Goal: Navigation & Orientation: Find specific page/section

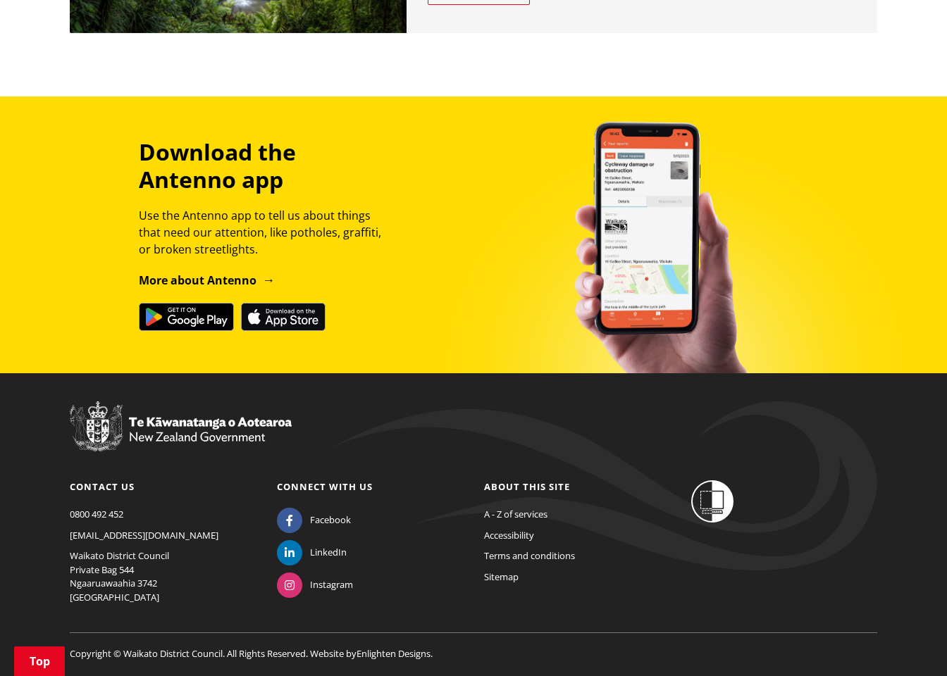
scroll to position [1597, 0]
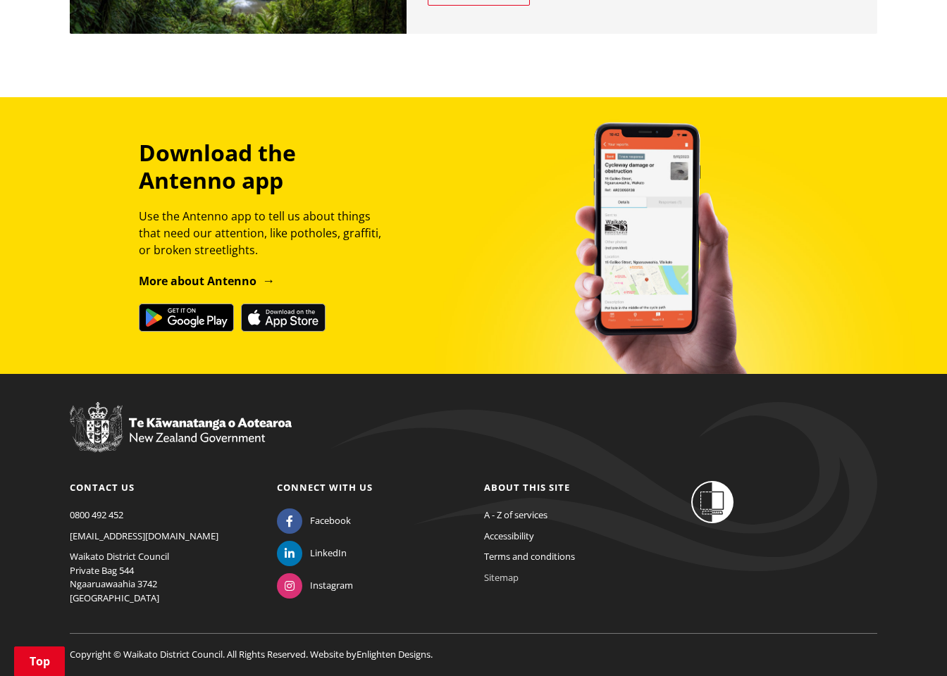
click at [497, 571] on link "Sitemap" at bounding box center [501, 577] width 35 height 13
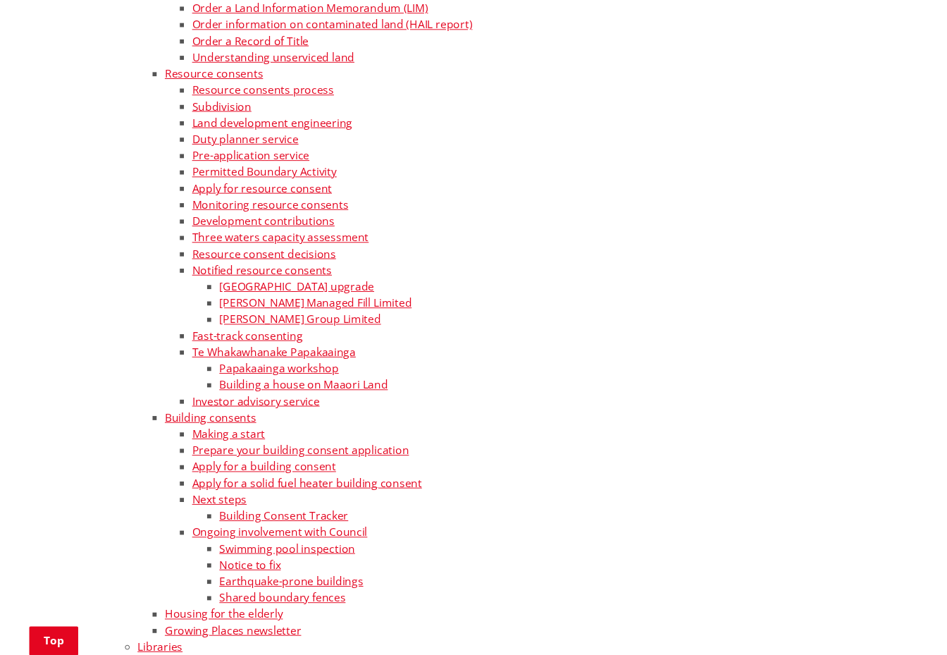
scroll to position [1774, 0]
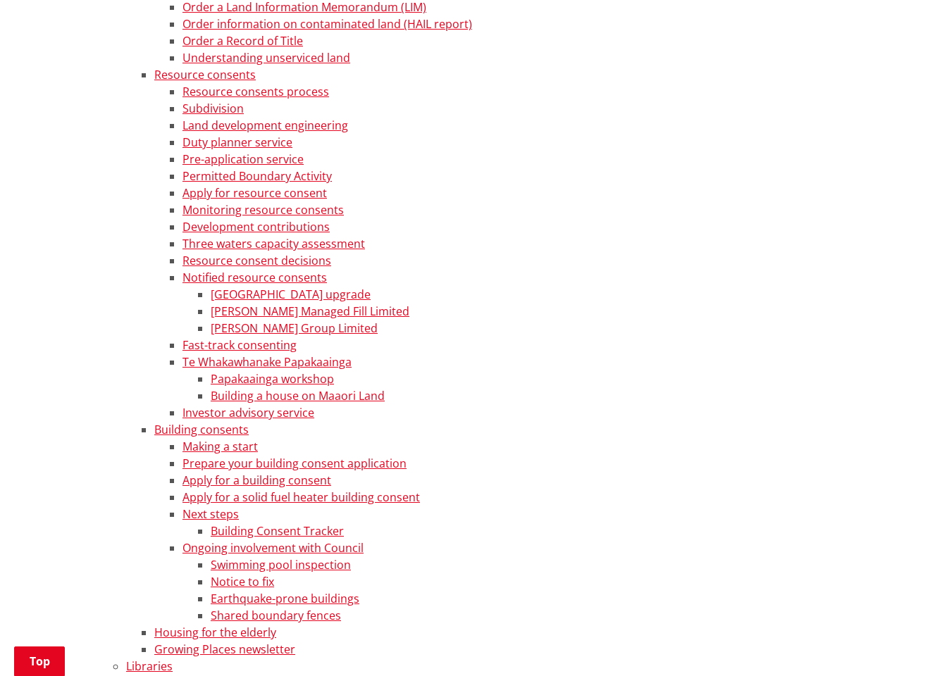
click at [535, 481] on li "Apply for a building consent" at bounding box center [529, 480] width 695 height 17
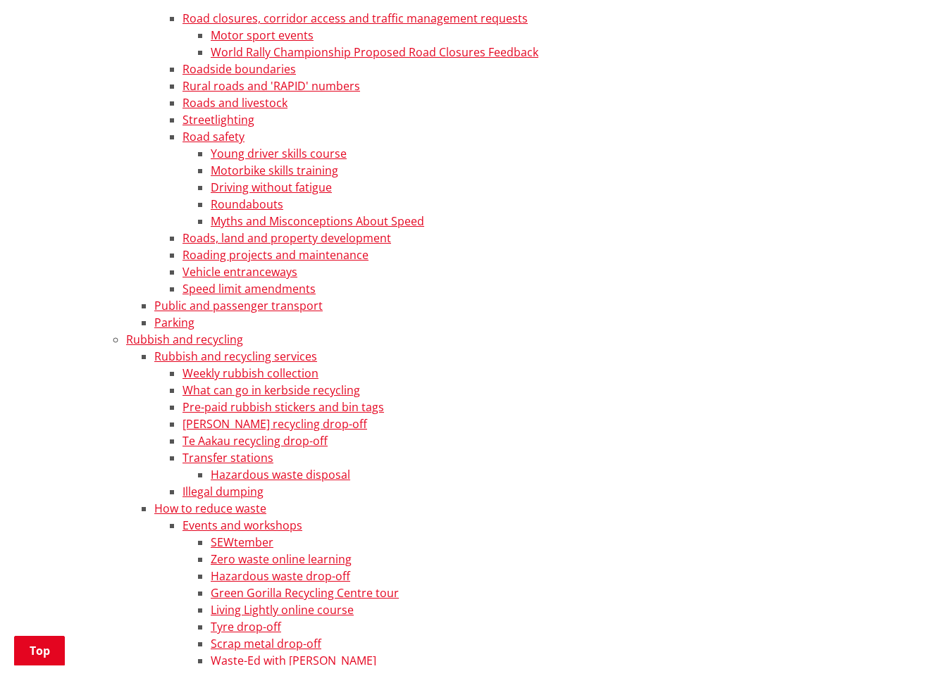
scroll to position [2891, 0]
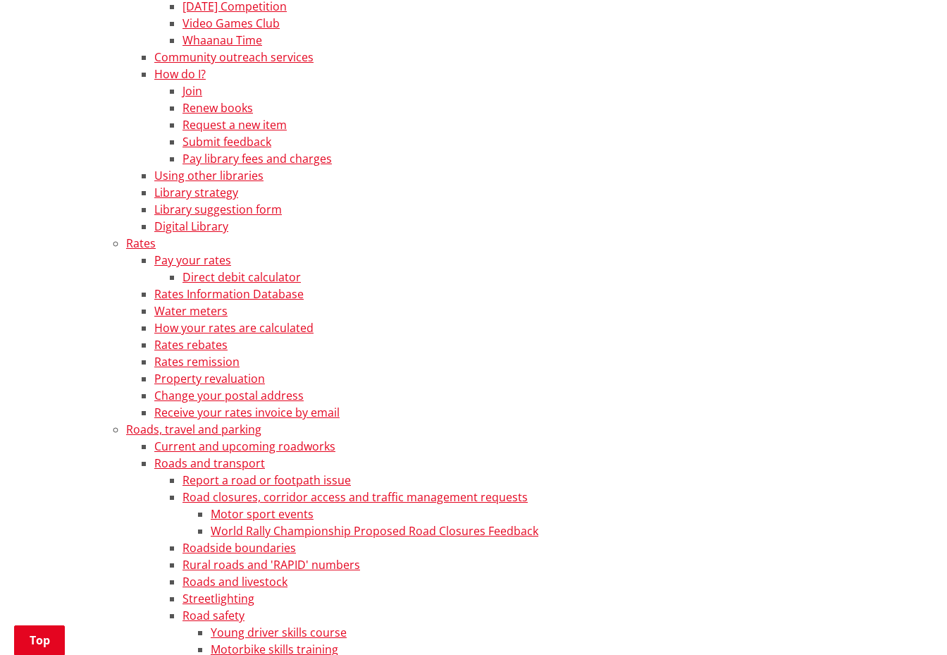
click at [770, 166] on li "Pay library fees and charges" at bounding box center [529, 158] width 695 height 17
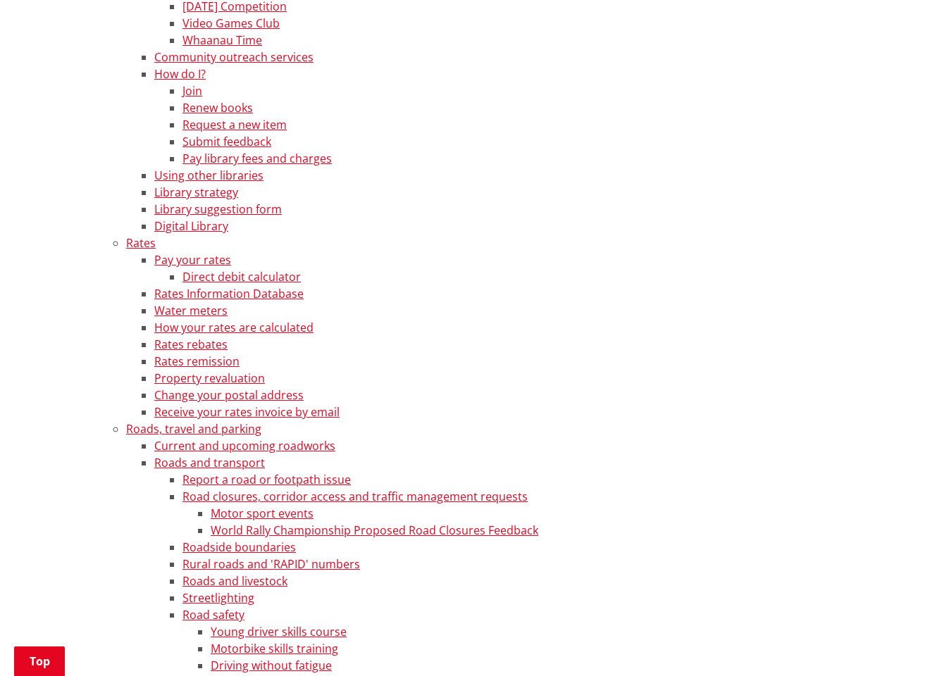
click at [574, 329] on li "How your rates are calculated" at bounding box center [515, 327] width 723 height 17
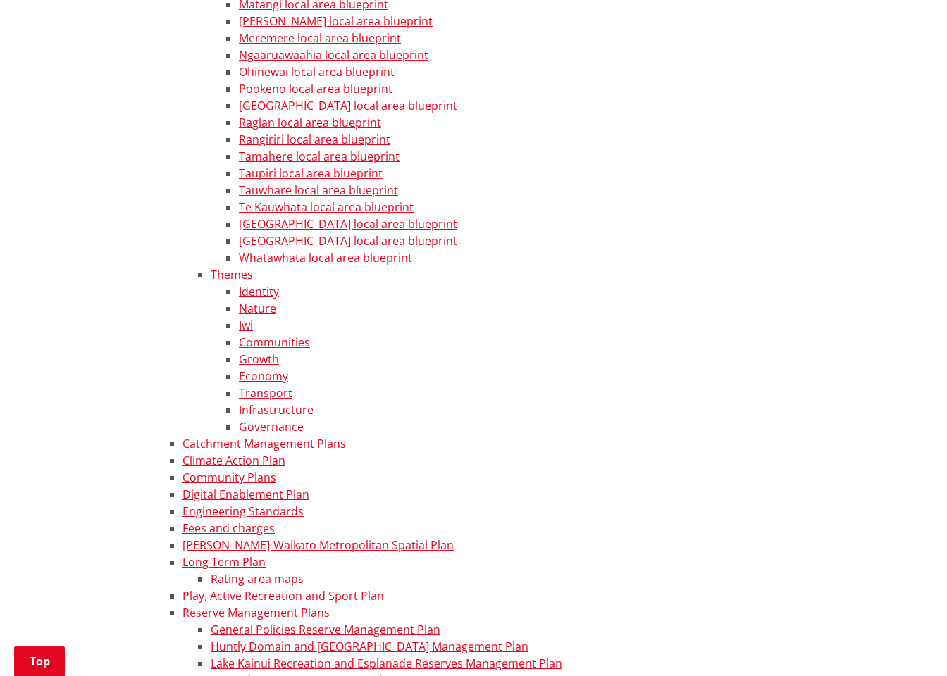
scroll to position [6092, 0]
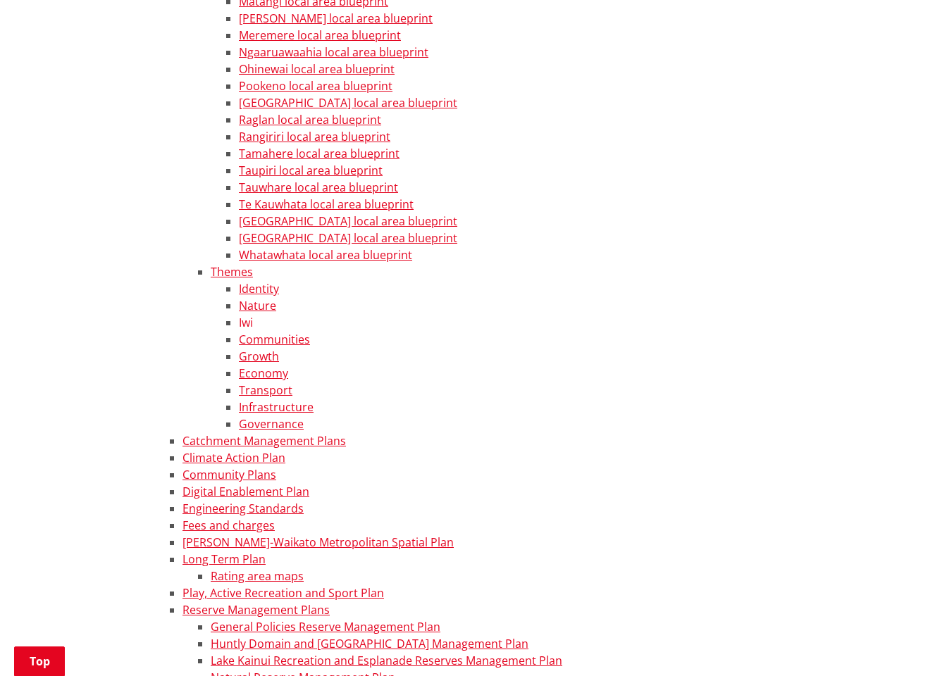
click at [243, 323] on link "Iwi" at bounding box center [246, 323] width 14 height 16
click at [535, 391] on li "Transport" at bounding box center [558, 390] width 638 height 17
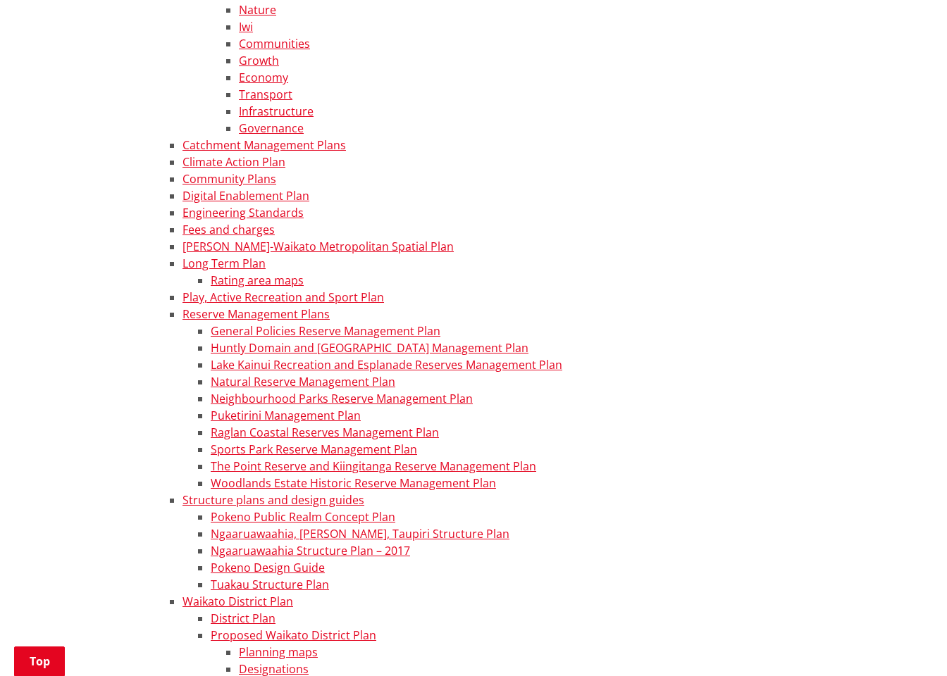
scroll to position [6393, 0]
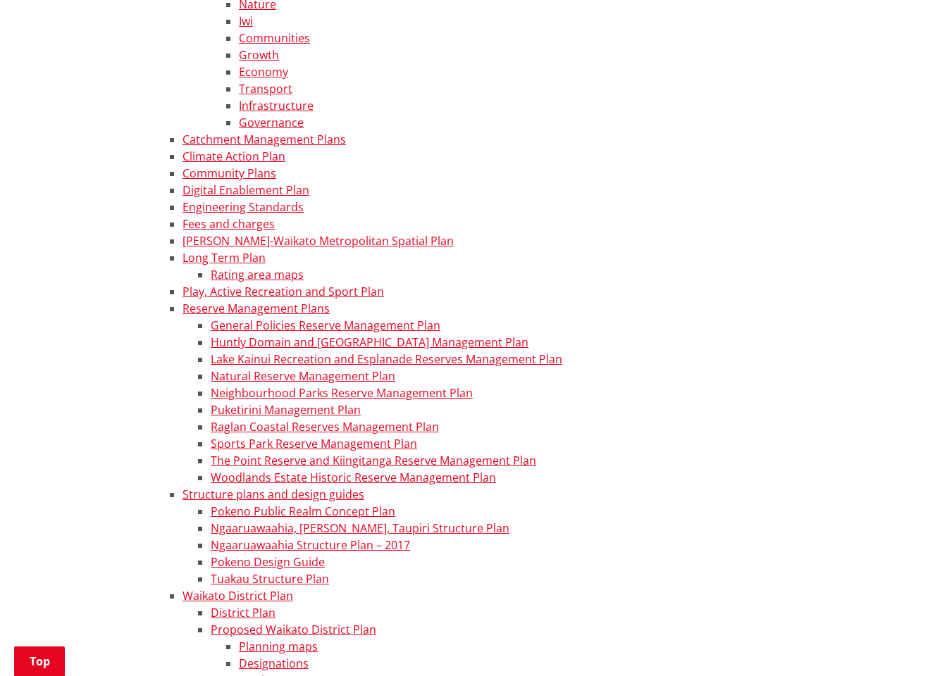
click at [608, 185] on li "Digital Enablement Plan" at bounding box center [529, 190] width 695 height 17
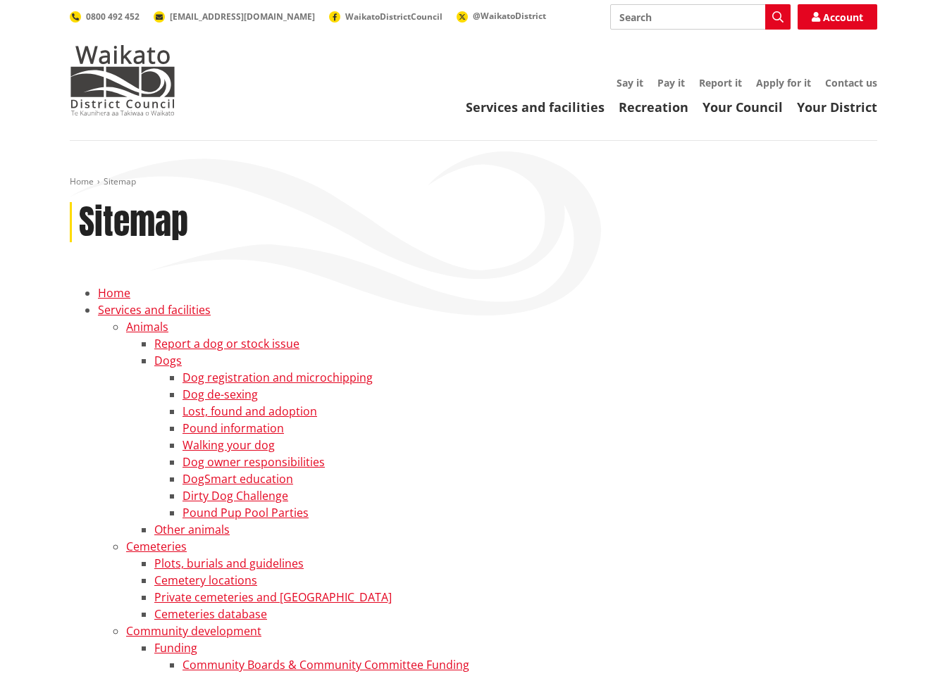
scroll to position [0, 0]
click at [750, 111] on link "Your Council" at bounding box center [742, 107] width 80 height 17
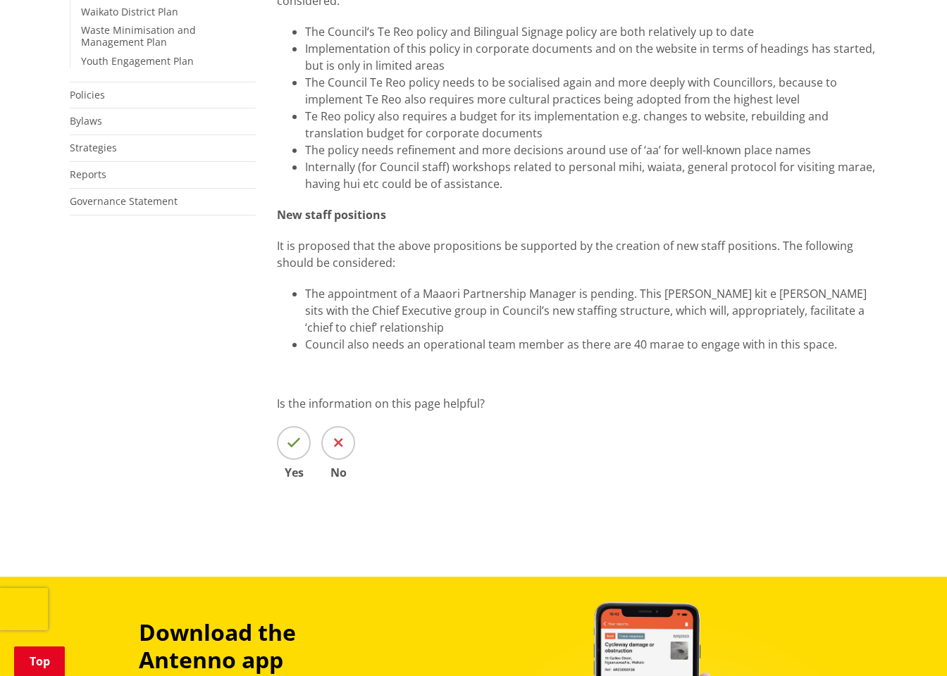
scroll to position [130, 0]
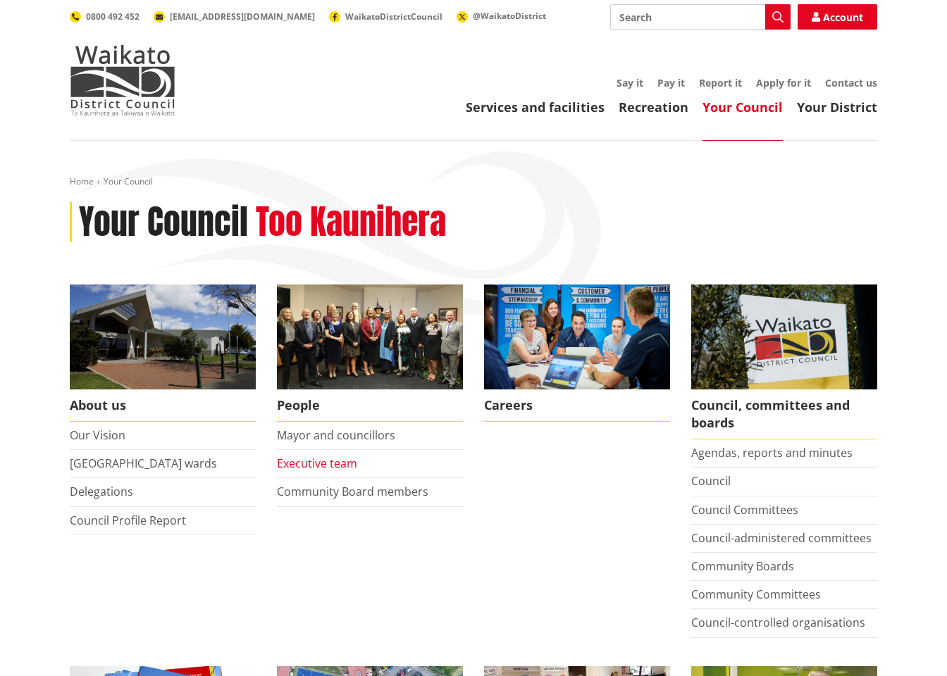
click at [349, 466] on link "Executive team" at bounding box center [317, 464] width 80 height 16
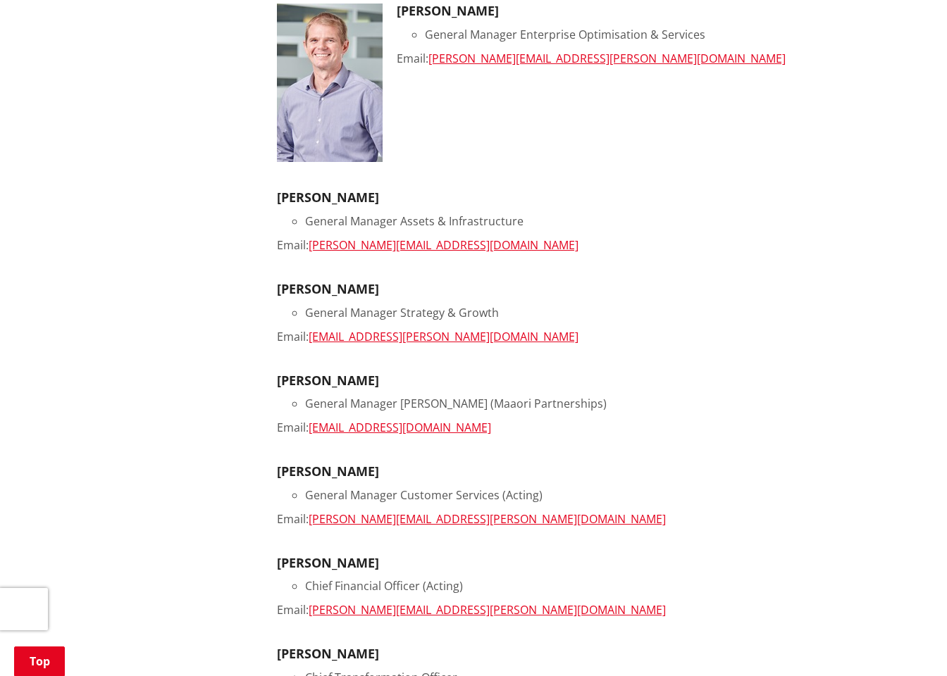
scroll to position [515, 0]
click at [509, 400] on li "General Manager [PERSON_NAME] (Maaori Partnerships)" at bounding box center [591, 404] width 572 height 17
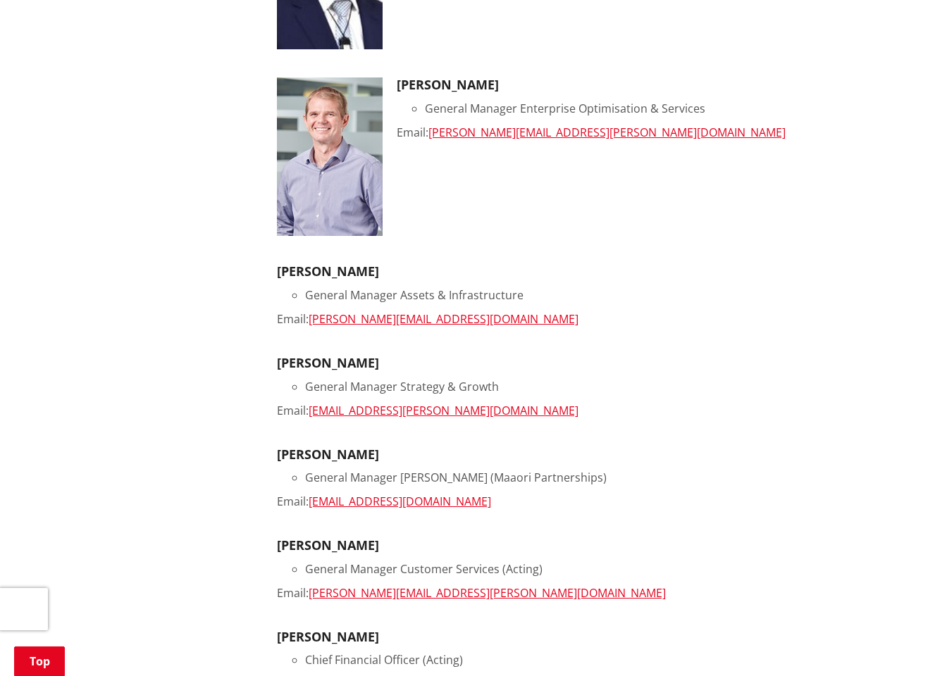
scroll to position [462, 0]
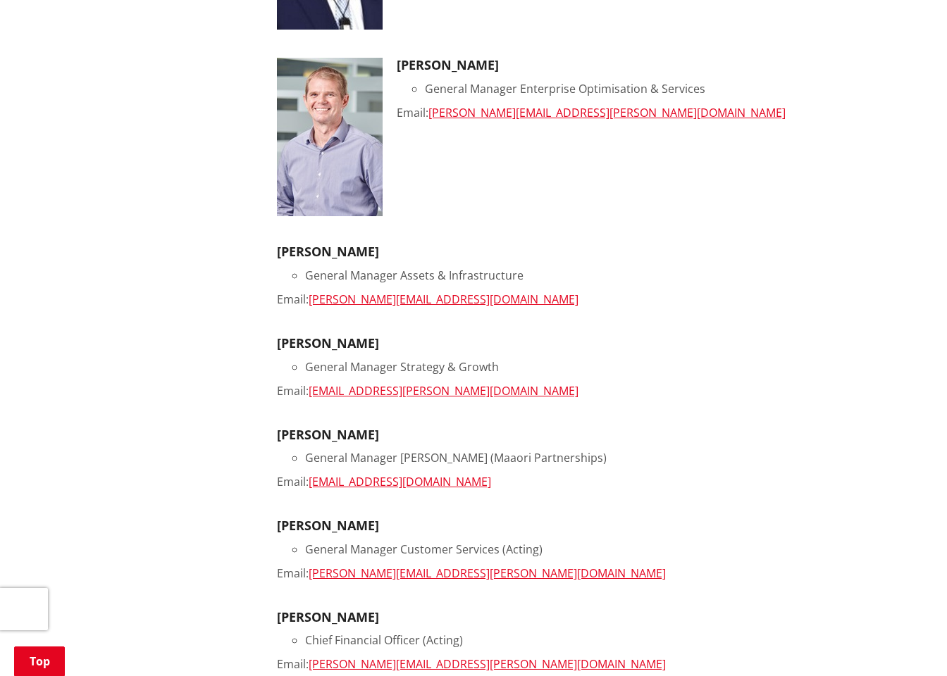
click at [504, 275] on li "General Manager Assets & Infrastructure" at bounding box center [591, 275] width 572 height 17
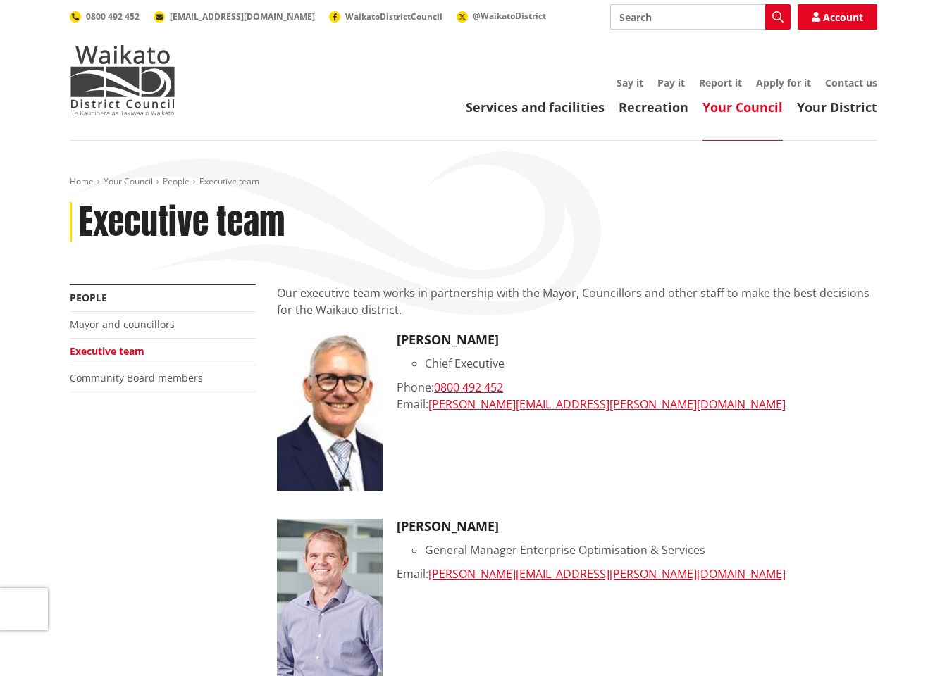
scroll to position [0, 0]
click at [132, 323] on link "Mayor and councillors" at bounding box center [122, 324] width 105 height 13
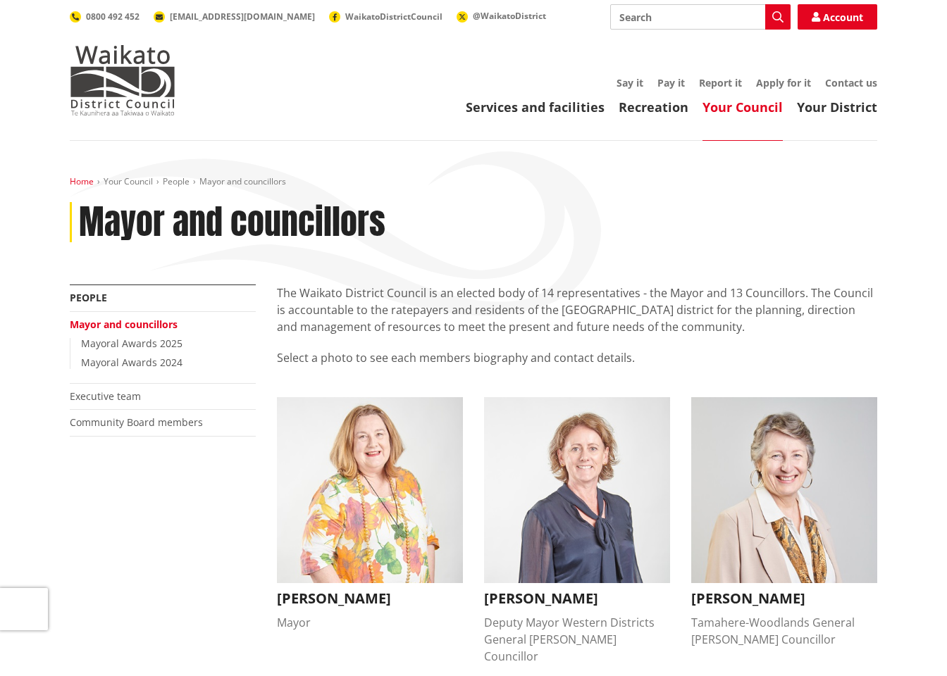
click at [85, 180] on link "Home" at bounding box center [82, 181] width 24 height 12
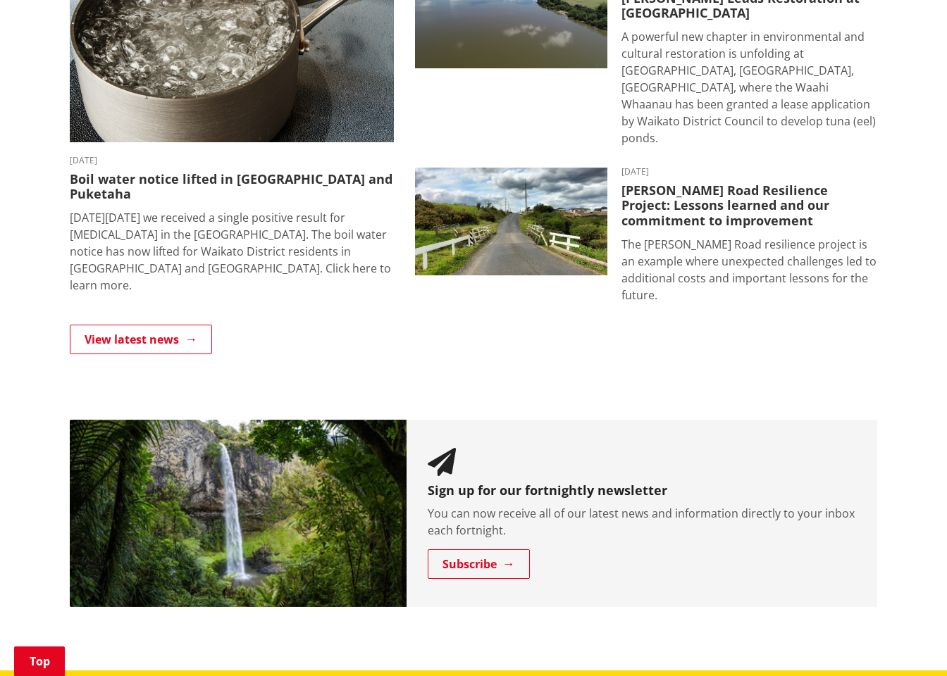
scroll to position [1017, 0]
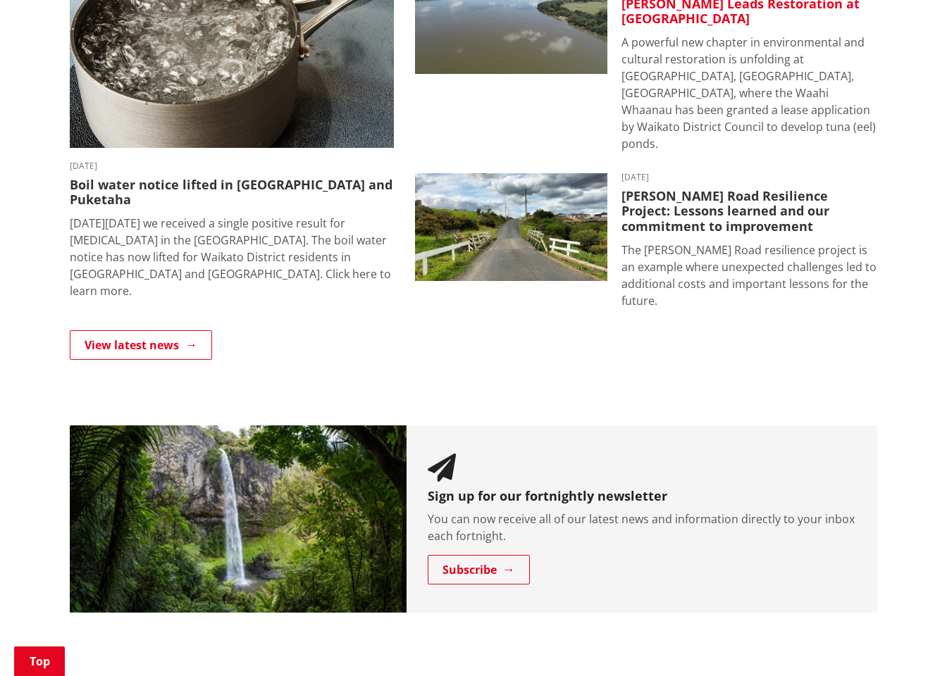
click at [833, 85] on p "A powerful new chapter in environmental and cultural restoration is unfolding a…" at bounding box center [749, 93] width 256 height 118
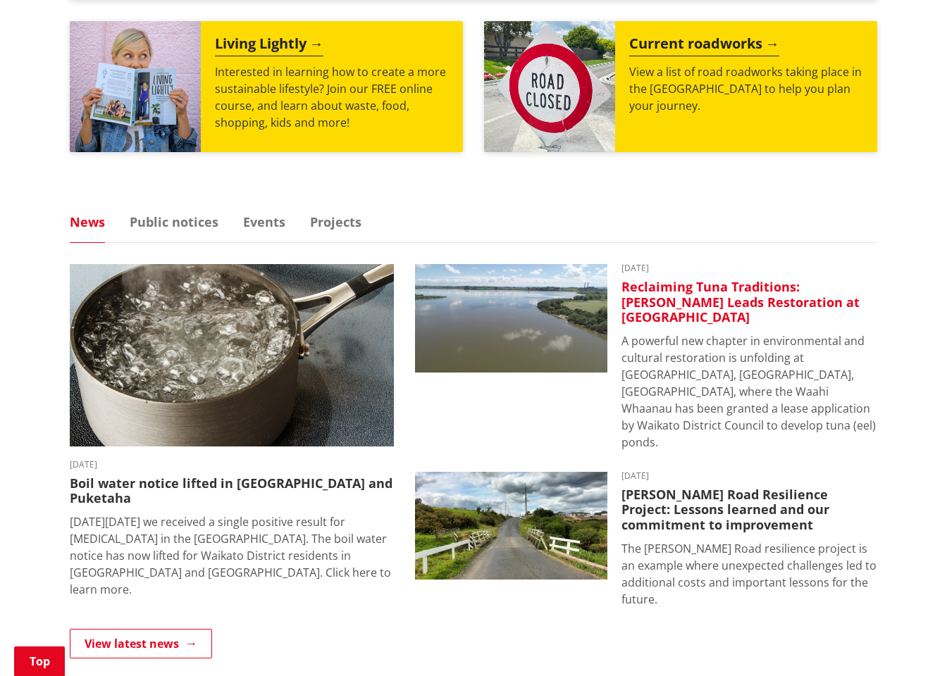
scroll to position [710, 0]
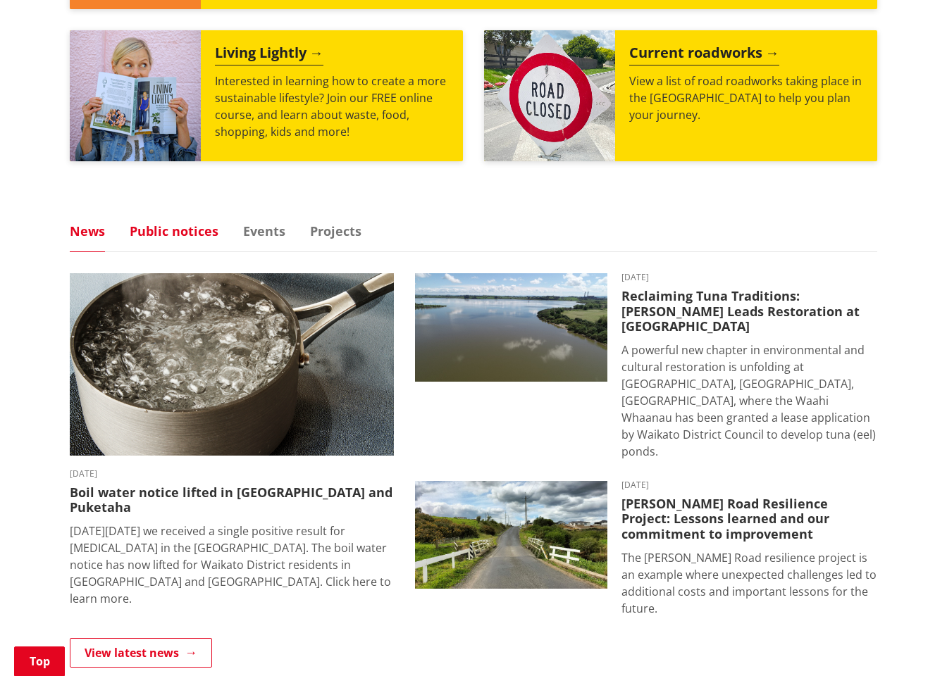
click at [192, 229] on link "Public notices" at bounding box center [174, 231] width 89 height 13
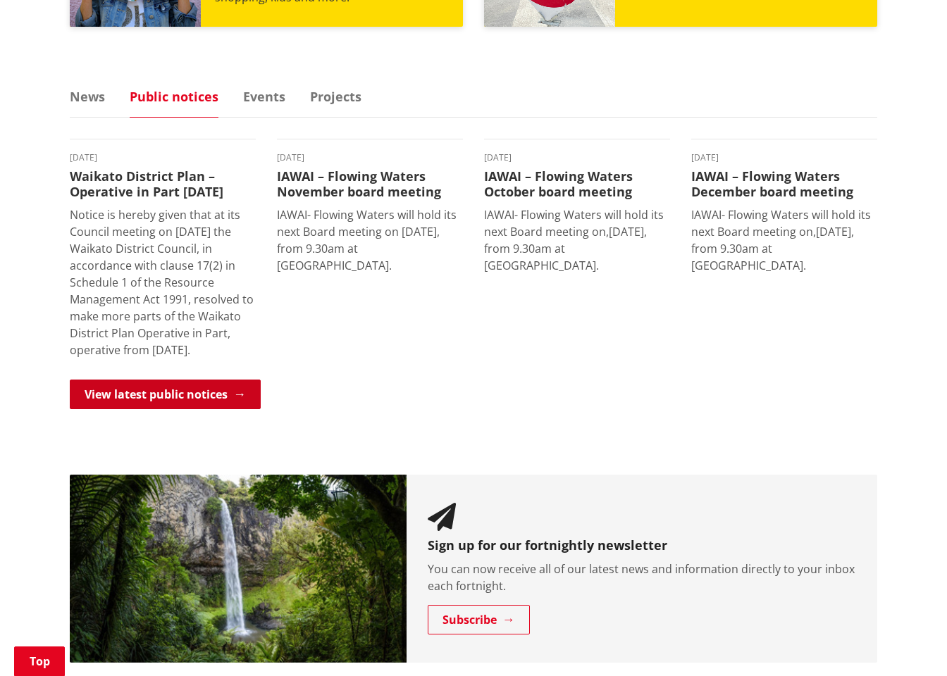
scroll to position [850, 0]
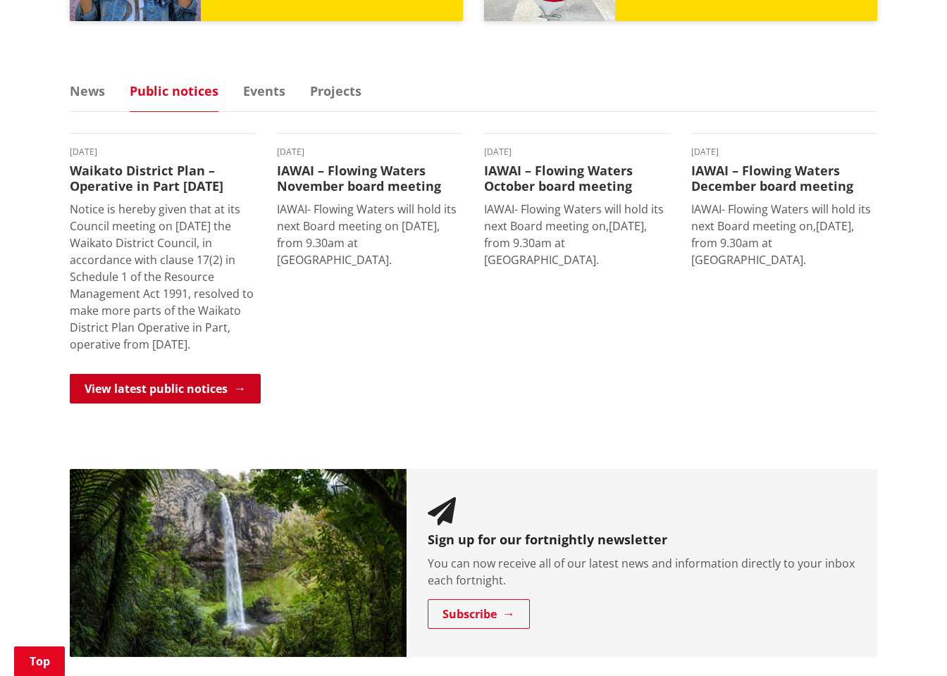
click at [152, 401] on link "View latest public notices" at bounding box center [165, 389] width 191 height 30
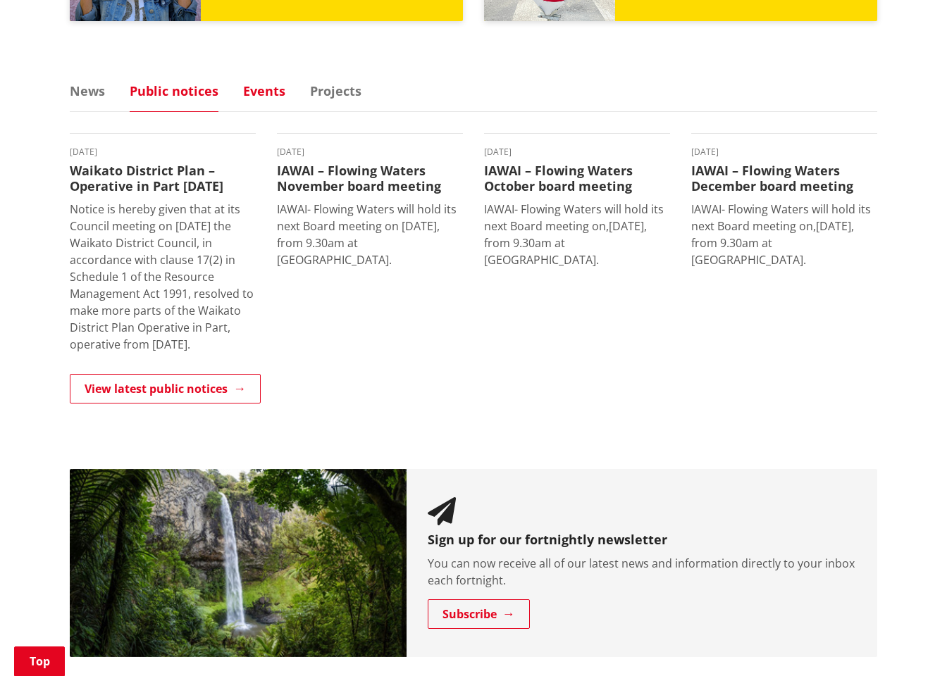
click at [272, 94] on link "Events" at bounding box center [264, 91] width 42 height 13
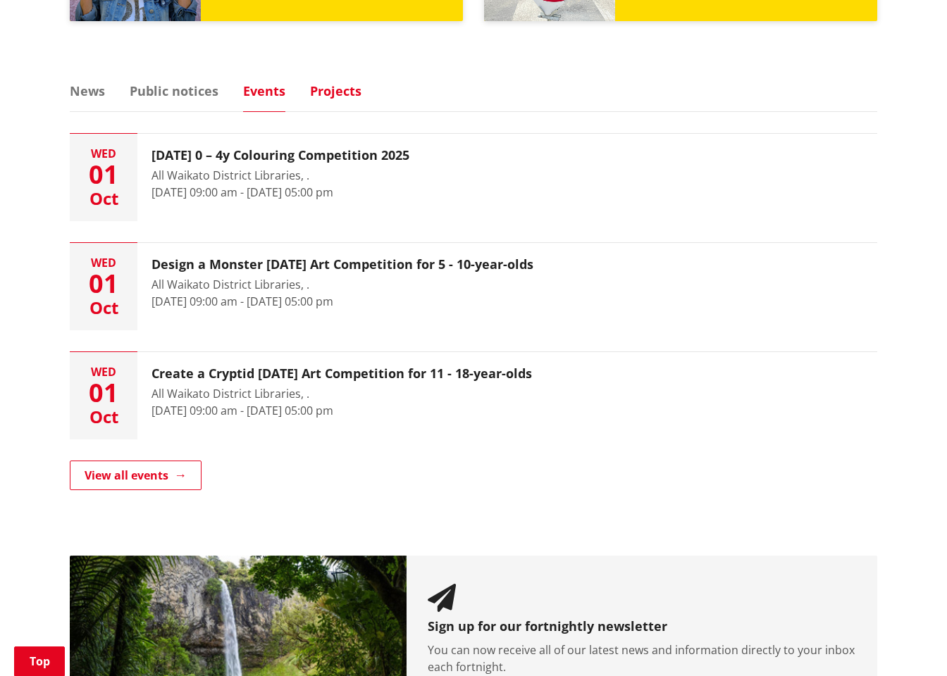
click at [338, 85] on link "Projects" at bounding box center [335, 91] width 51 height 13
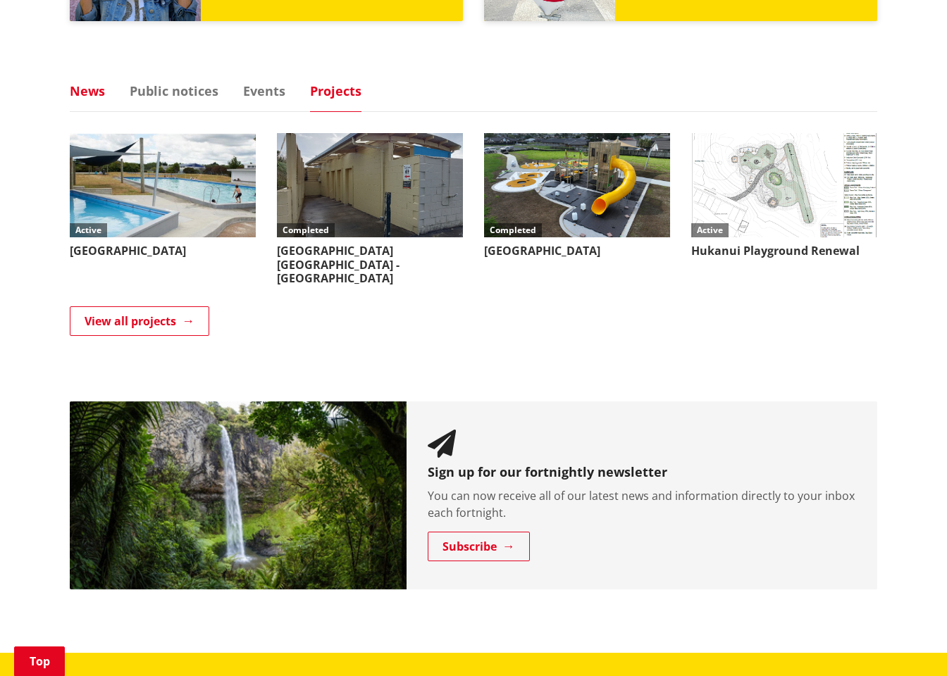
click at [99, 85] on link "News" at bounding box center [87, 91] width 35 height 13
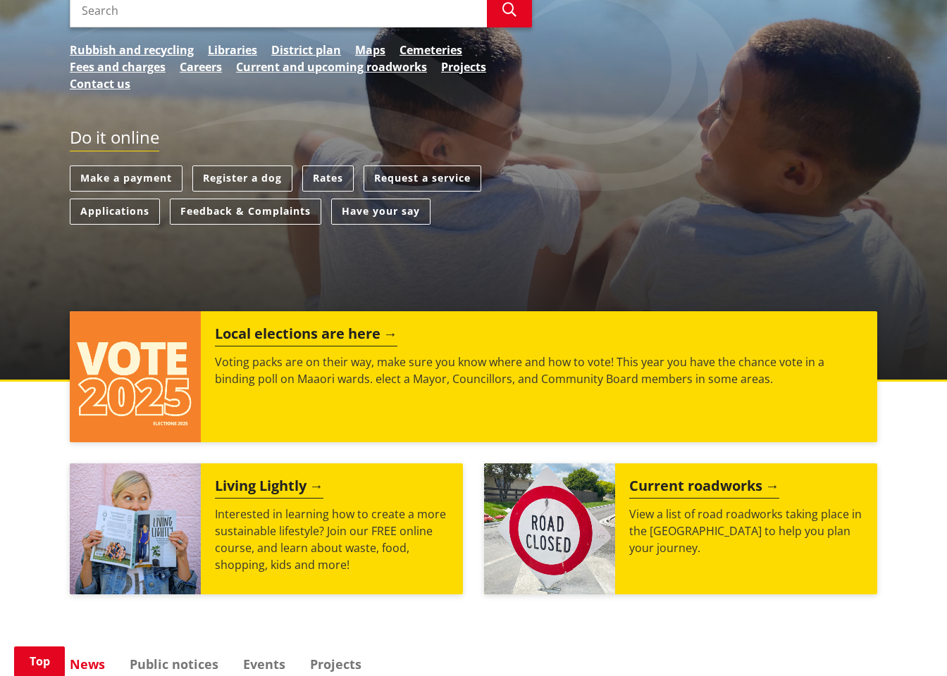
scroll to position [317, 0]
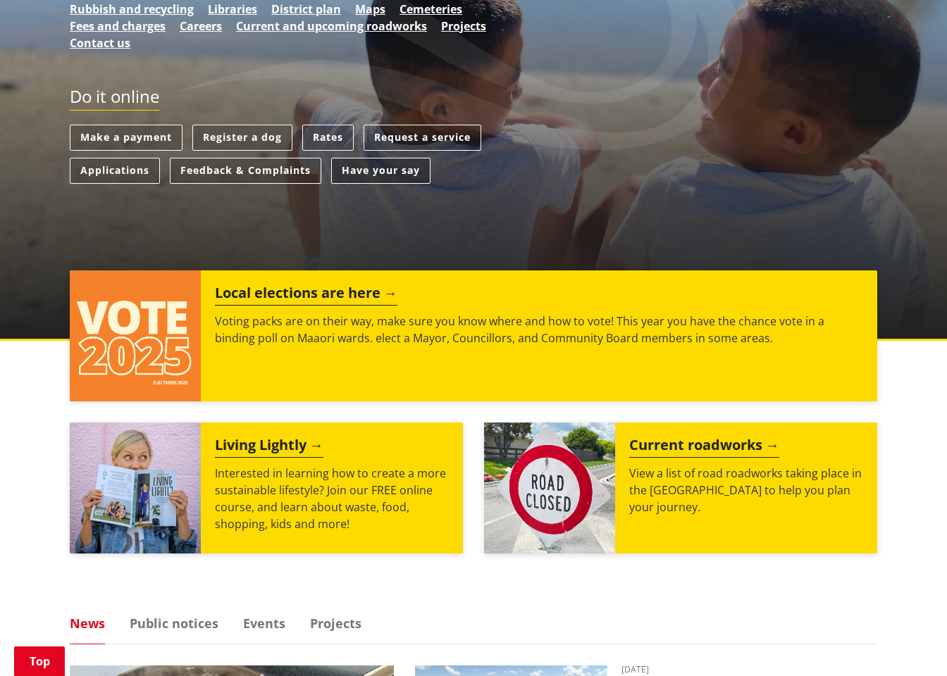
click at [406, 171] on link "Have your say" at bounding box center [380, 171] width 99 height 26
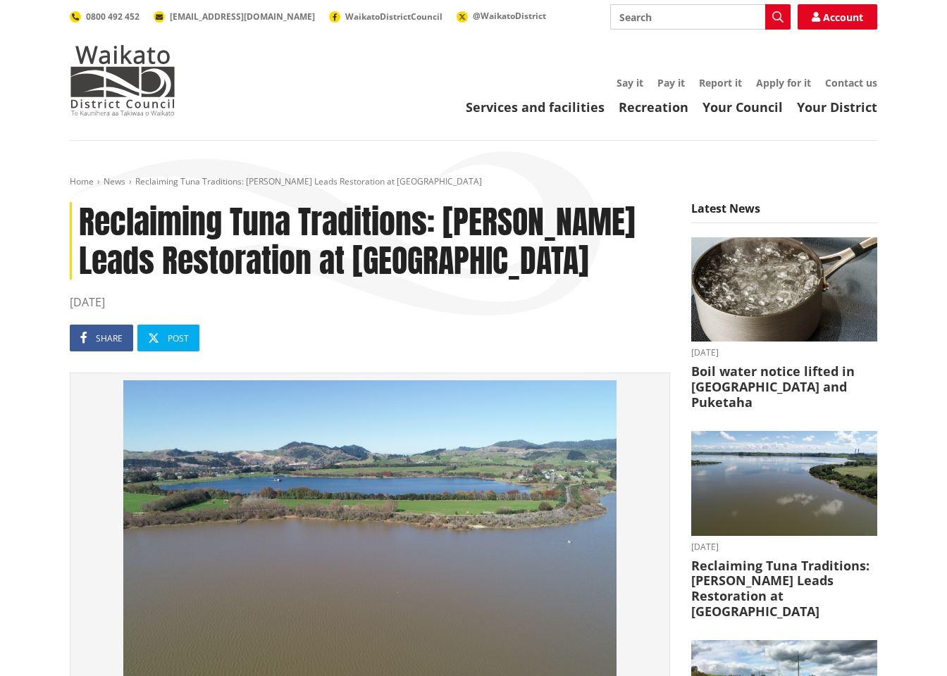
scroll to position [155, 0]
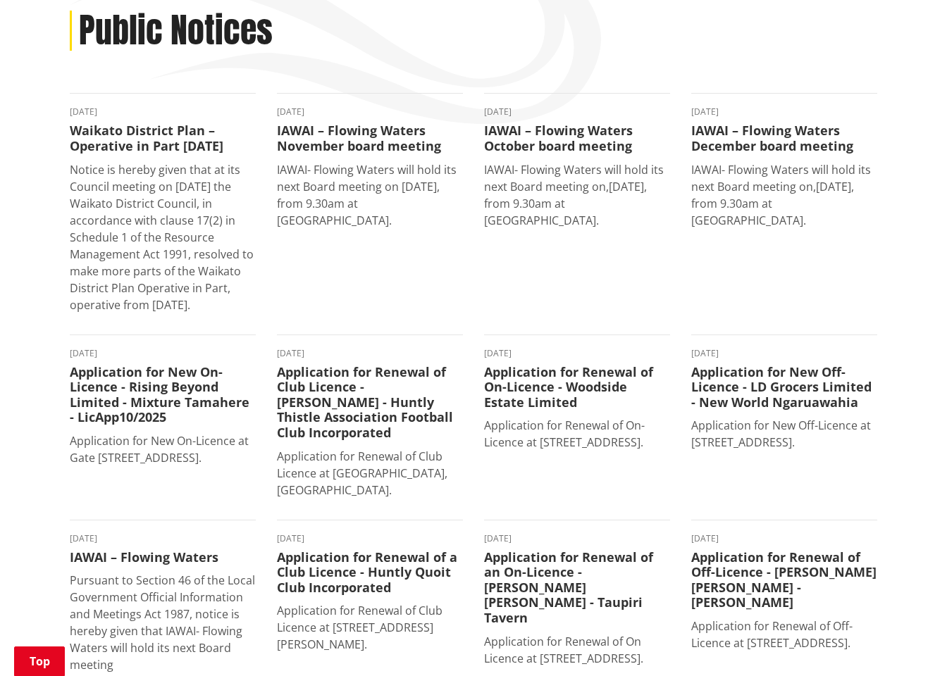
scroll to position [191, 0]
click at [173, 314] on p "Notice is hereby given that at its Council meeting on 29 September 2025 the Wai…" at bounding box center [163, 238] width 186 height 152
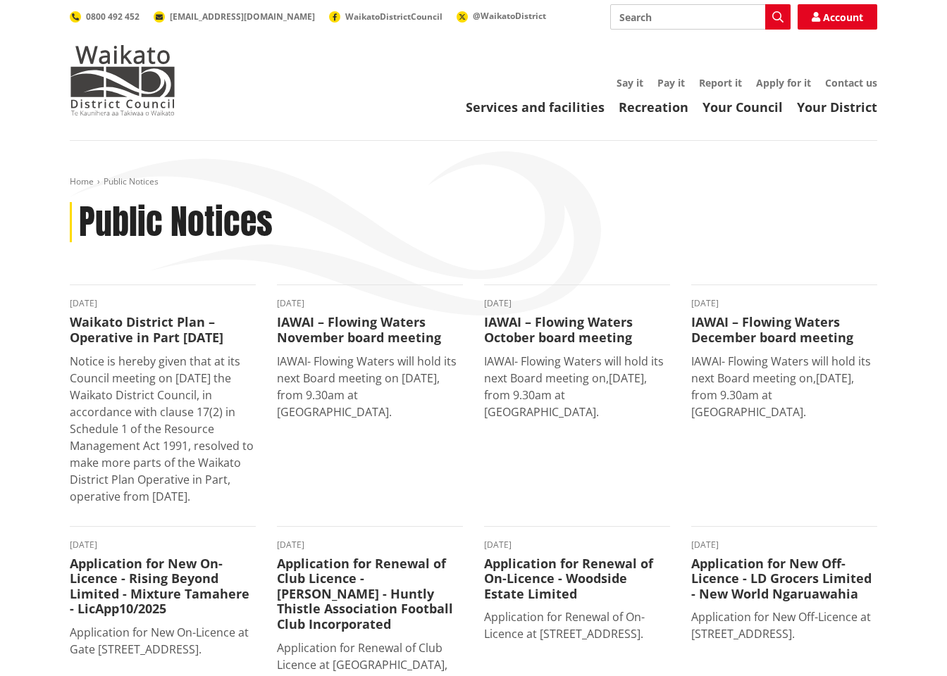
scroll to position [0, 0]
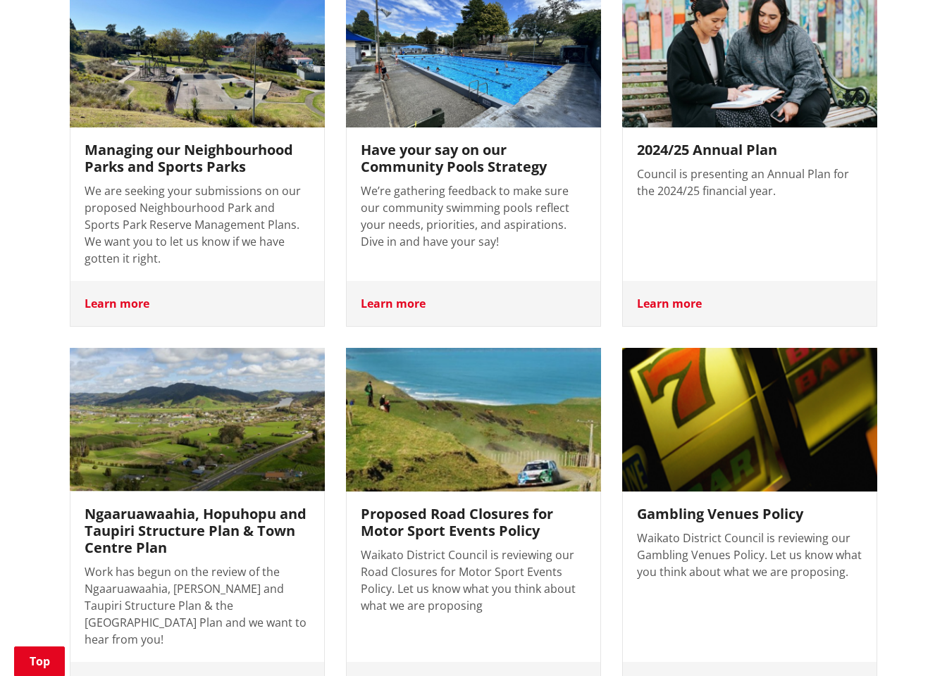
scroll to position [831, 0]
